Goal: Navigation & Orientation: Go to known website

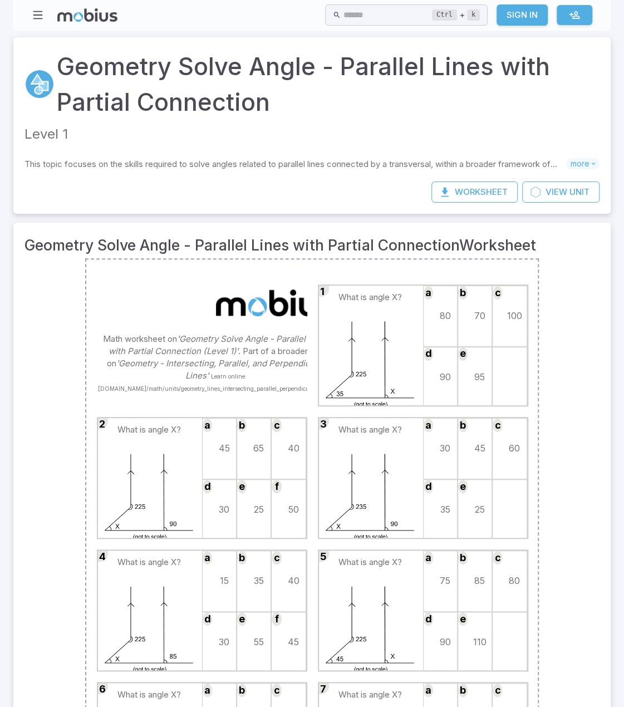
drag, startPoint x: 0, startPoint y: 0, endPoint x: 590, endPoint y: 6, distance: 590.5
click at [618, 22] on div "Home Math Grade 1 Grade 2 Grade 3 Grade 4 Grade 5 Grade 6 Grade 7 Grade 8 Grade…" at bounding box center [312, 537] width 624 height 1074
click at [512, 12] on link "Sign In" at bounding box center [522, 14] width 51 height 21
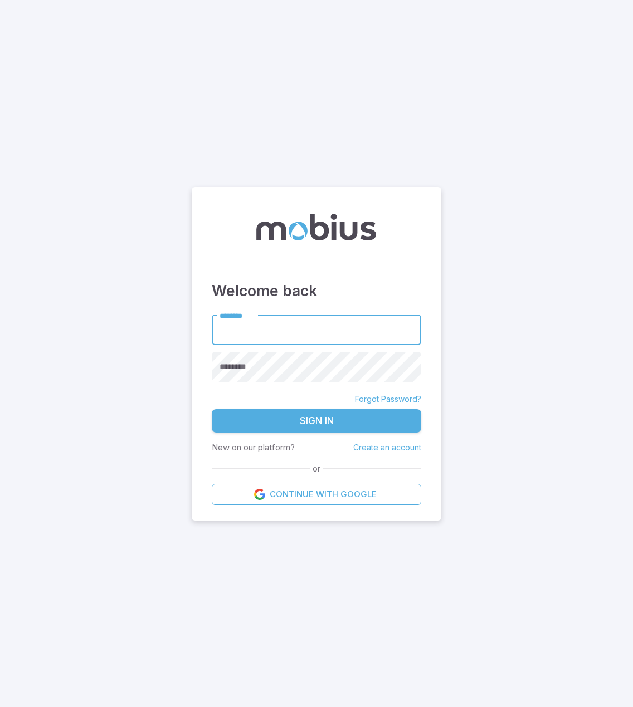
click at [401, 397] on link "Forgot Password?" at bounding box center [388, 399] width 66 height 11
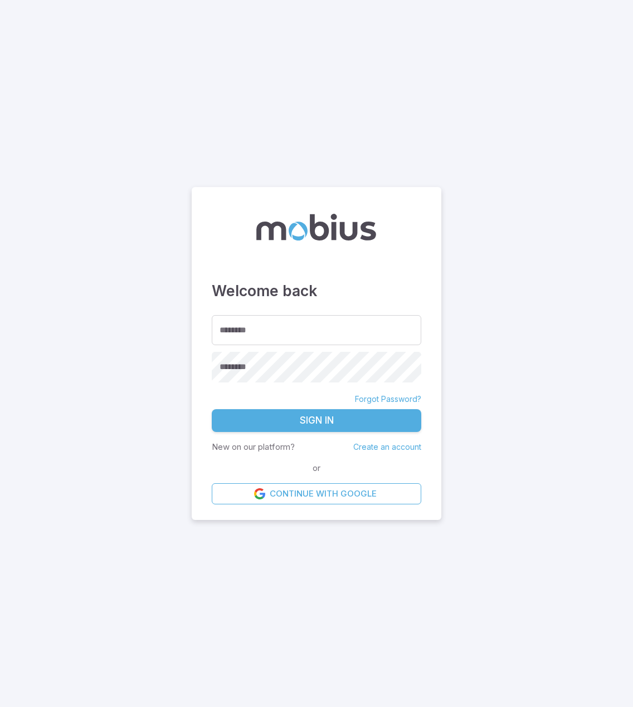
click at [389, 397] on link "Forgot Password?" at bounding box center [388, 399] width 66 height 11
